Goal: Obtain resource: Download file/media

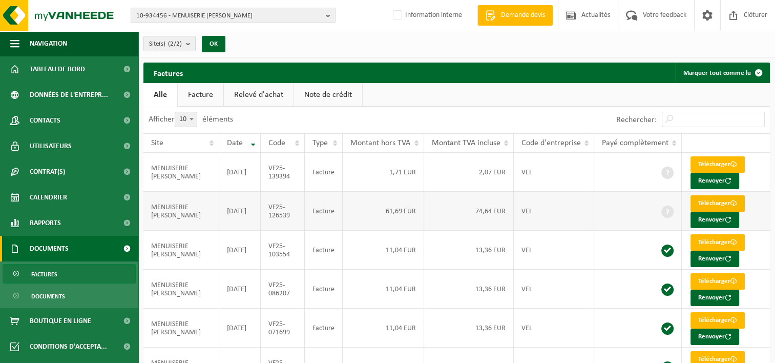
click at [712, 202] on link "Télécharger" at bounding box center [717, 203] width 54 height 16
click at [703, 163] on link "Télécharger" at bounding box center [717, 164] width 54 height 16
click at [174, 14] on span "10-934456 - MENUISERIE VALENTIN OVERATH - AYENEUX" at bounding box center [228, 15] width 185 height 15
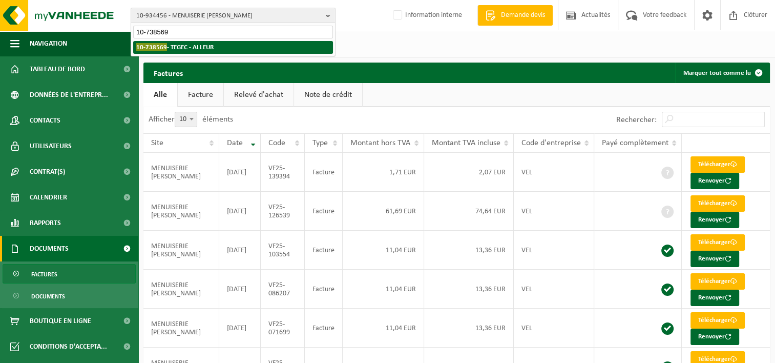
type input "10-738569"
click at [184, 46] on strong "10-738569 - TEGEC - ALLEUR" at bounding box center [174, 47] width 77 height 8
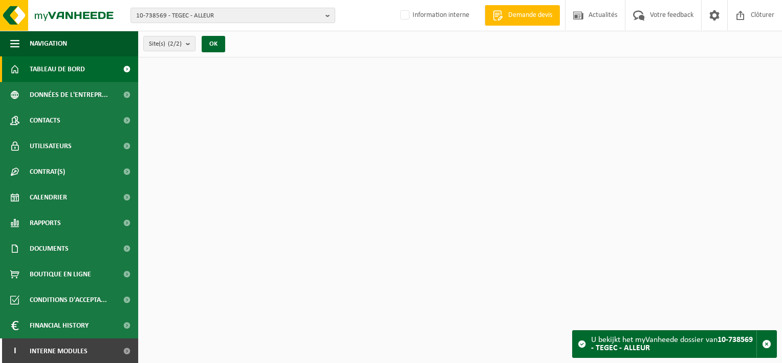
click at [51, 67] on span "Tableau de bord" at bounding box center [57, 69] width 55 height 26
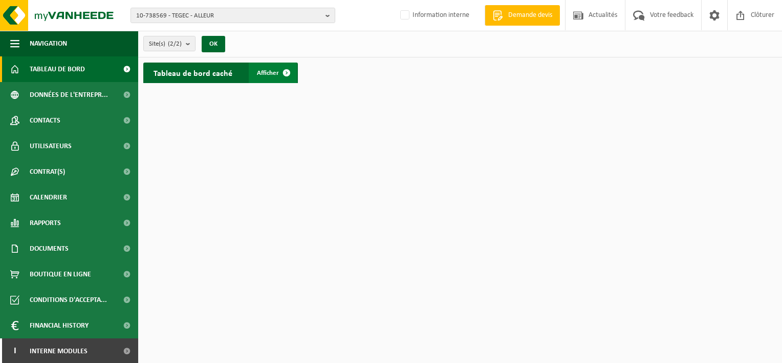
click at [287, 68] on span at bounding box center [287, 72] width 20 height 20
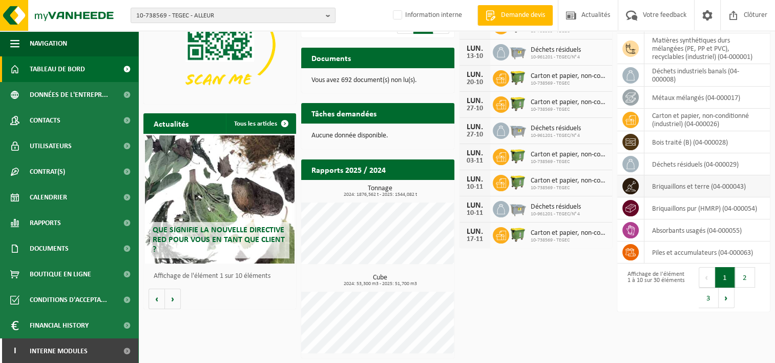
scroll to position [45, 0]
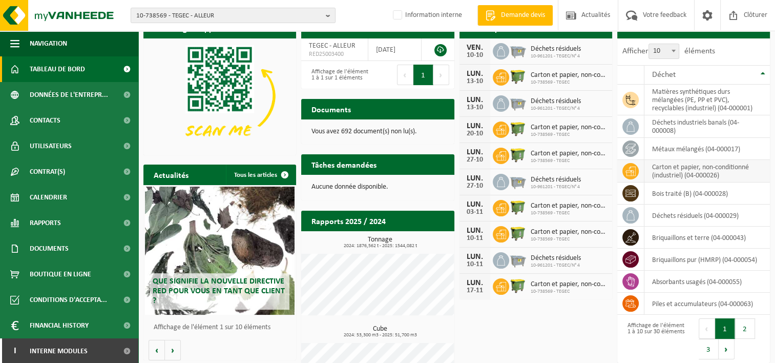
click at [689, 165] on td "carton et papier, non-conditionné (industriel) (04-000026)" at bounding box center [706, 171] width 125 height 23
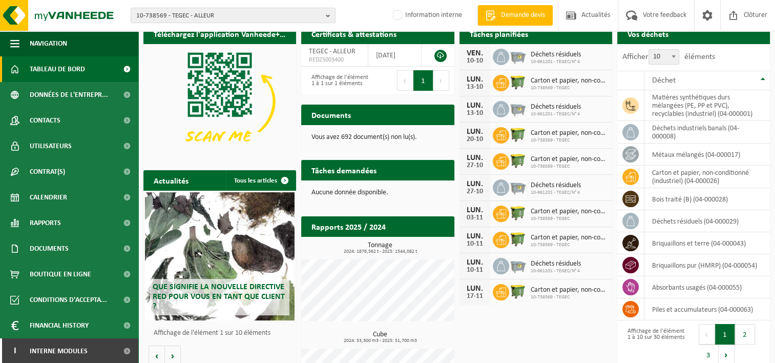
scroll to position [96, 0]
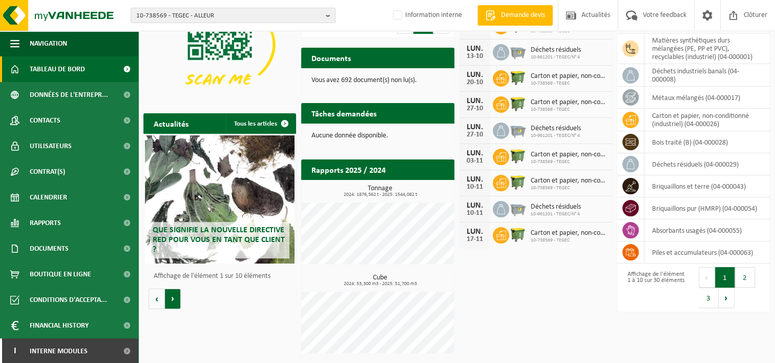
click at [178, 299] on button "Volgende" at bounding box center [173, 298] width 16 height 20
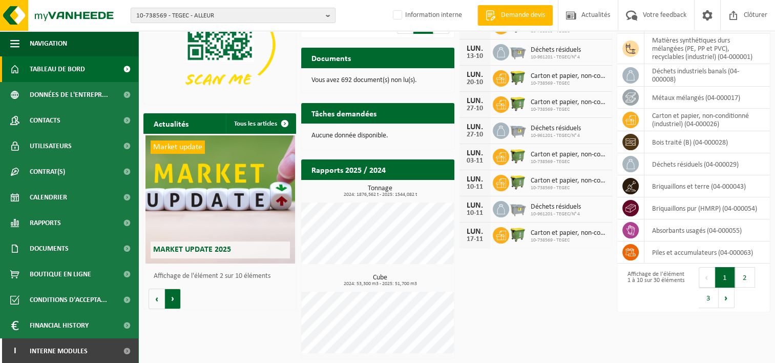
click at [178, 299] on button "Volgende" at bounding box center [173, 298] width 16 height 20
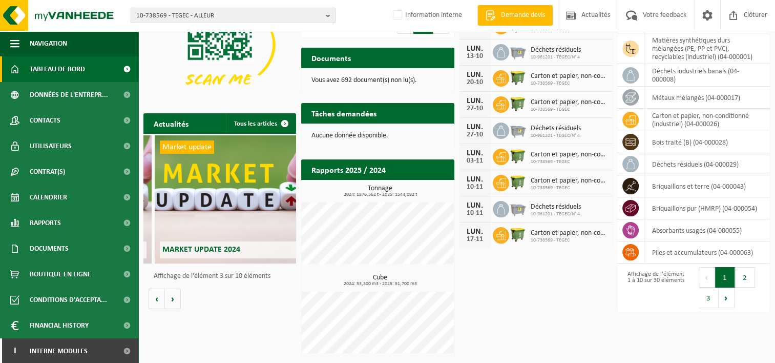
scroll to position [0, 305]
